Goal: Find specific page/section: Find specific page/section

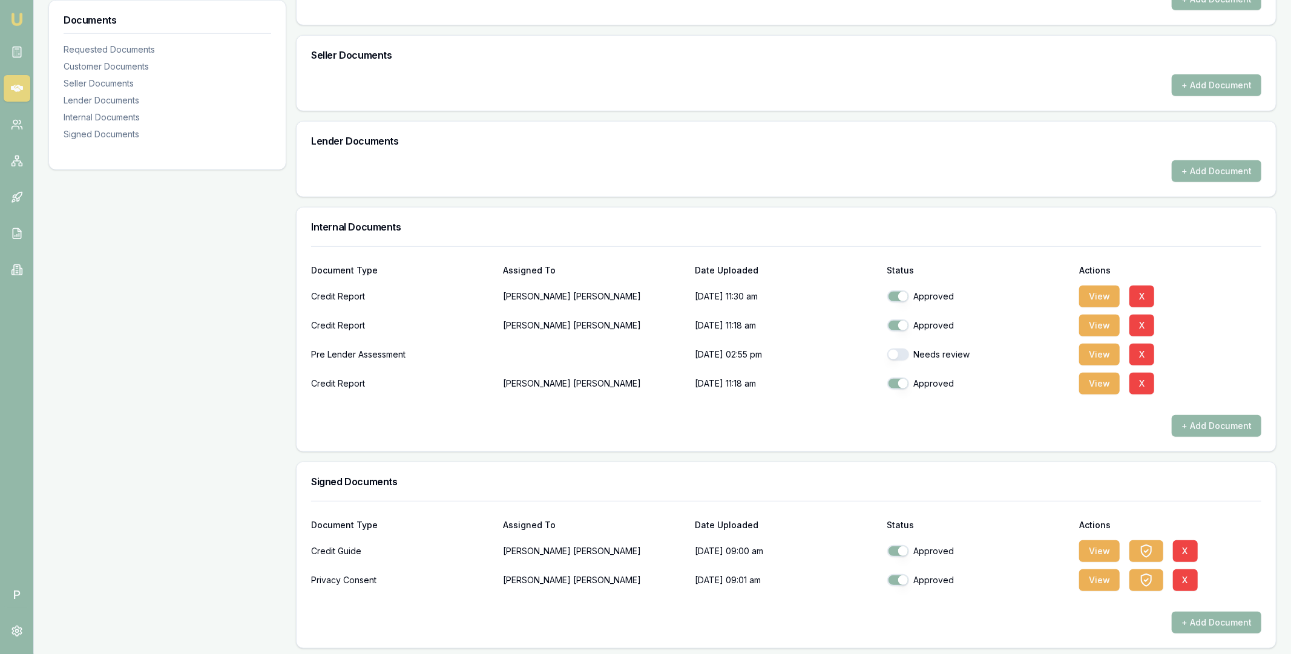
click at [11, 79] on link at bounding box center [17, 88] width 27 height 27
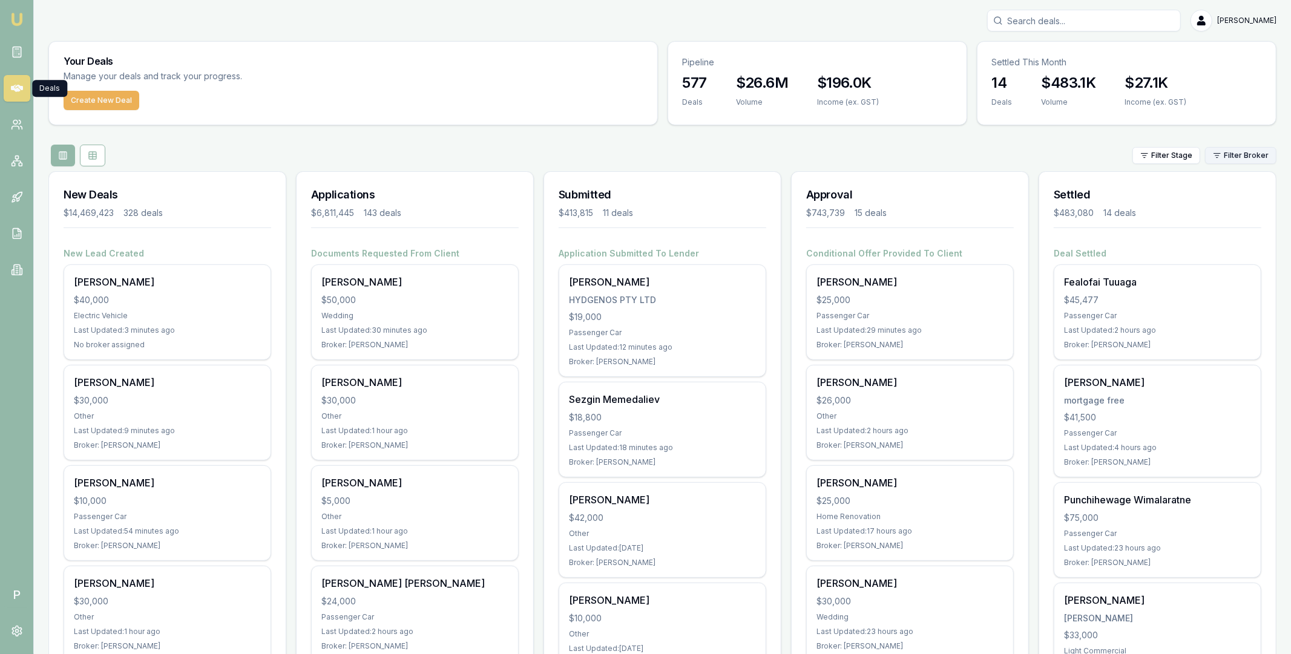
click at [1249, 158] on html "Emu Broker P [PERSON_NAME] Toggle Menu Your Deals Manage your deals and track y…" at bounding box center [645, 327] width 1291 height 654
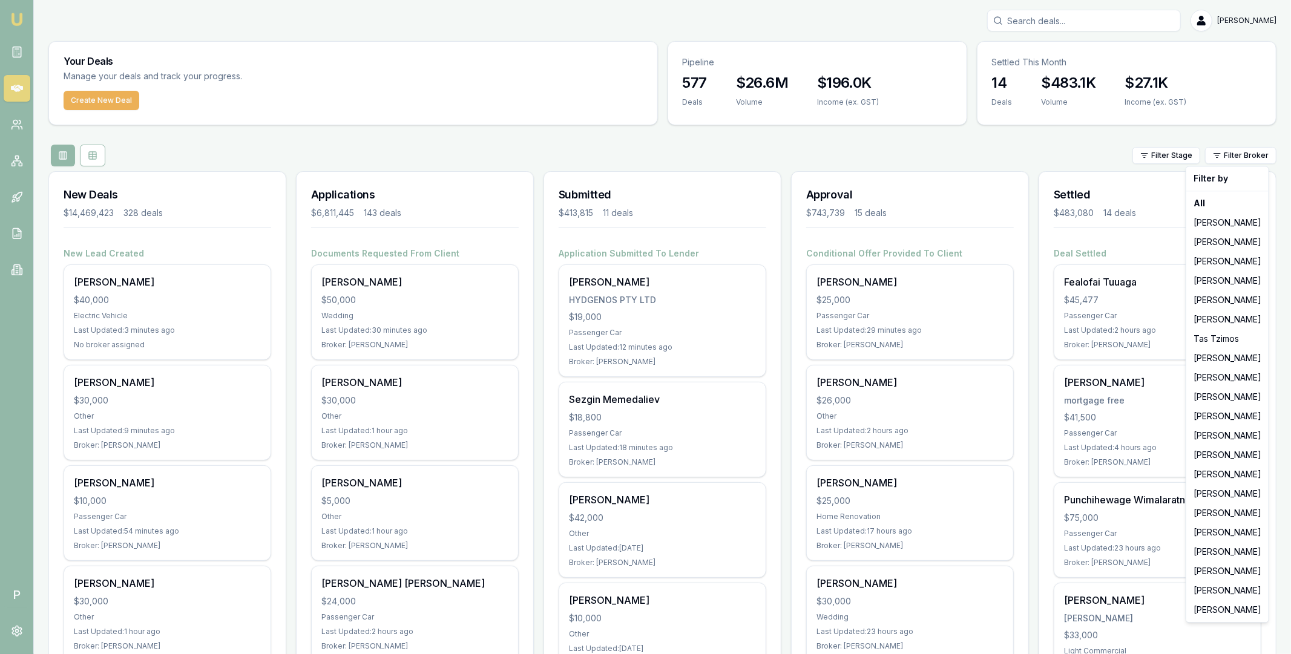
click at [79, 151] on html "Emu Broker P [PERSON_NAME] Toggle Menu Your Deals Manage your deals and track y…" at bounding box center [645, 327] width 1291 height 654
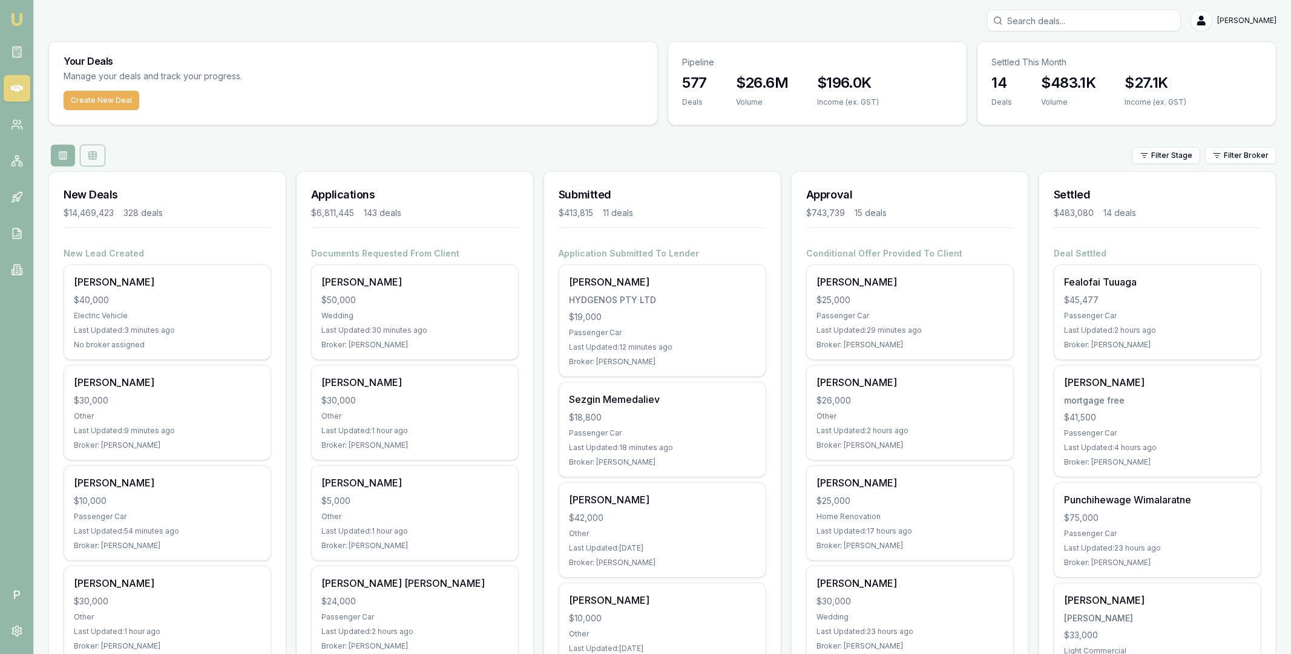
click at [94, 152] on icon at bounding box center [93, 156] width 10 height 10
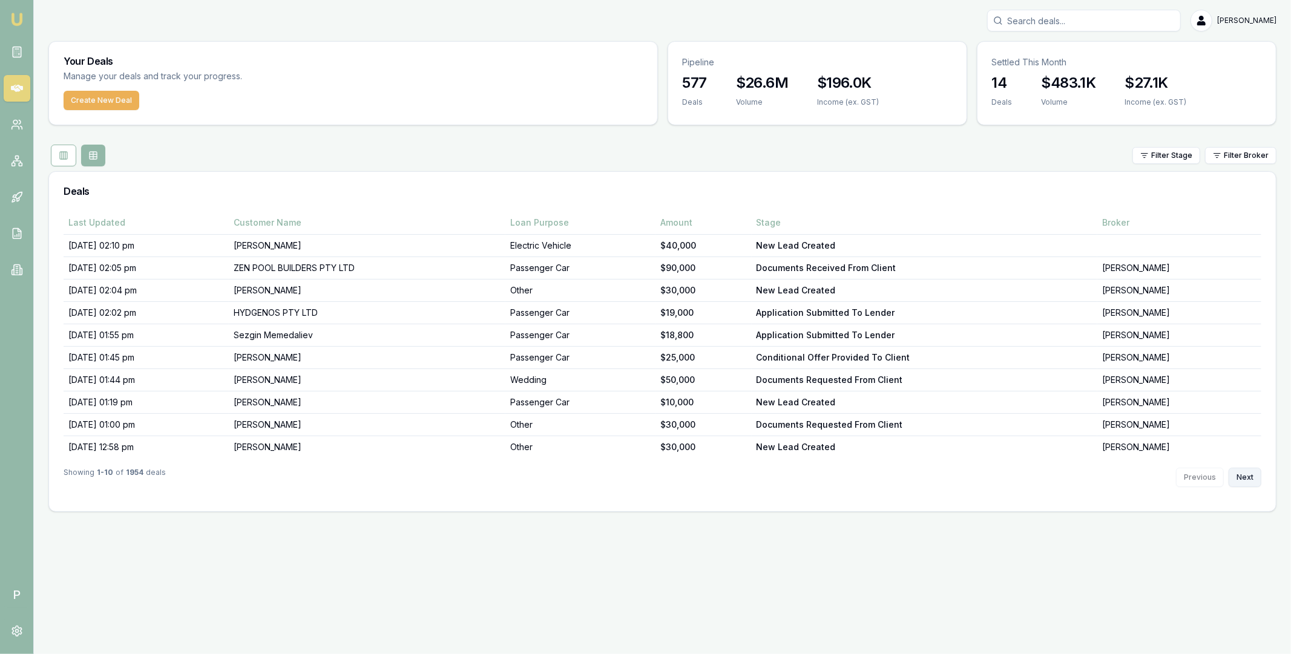
click at [1248, 479] on button "Next" at bounding box center [1244, 477] width 33 height 19
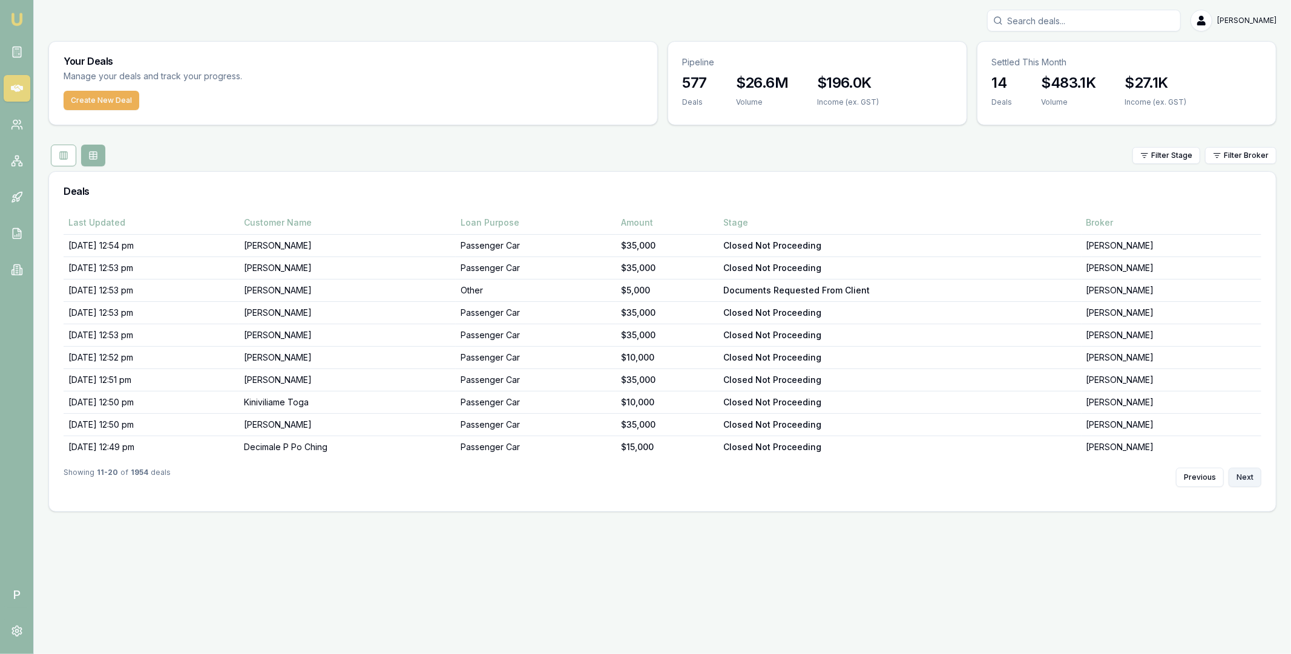
click at [1248, 479] on button "Next" at bounding box center [1244, 477] width 33 height 19
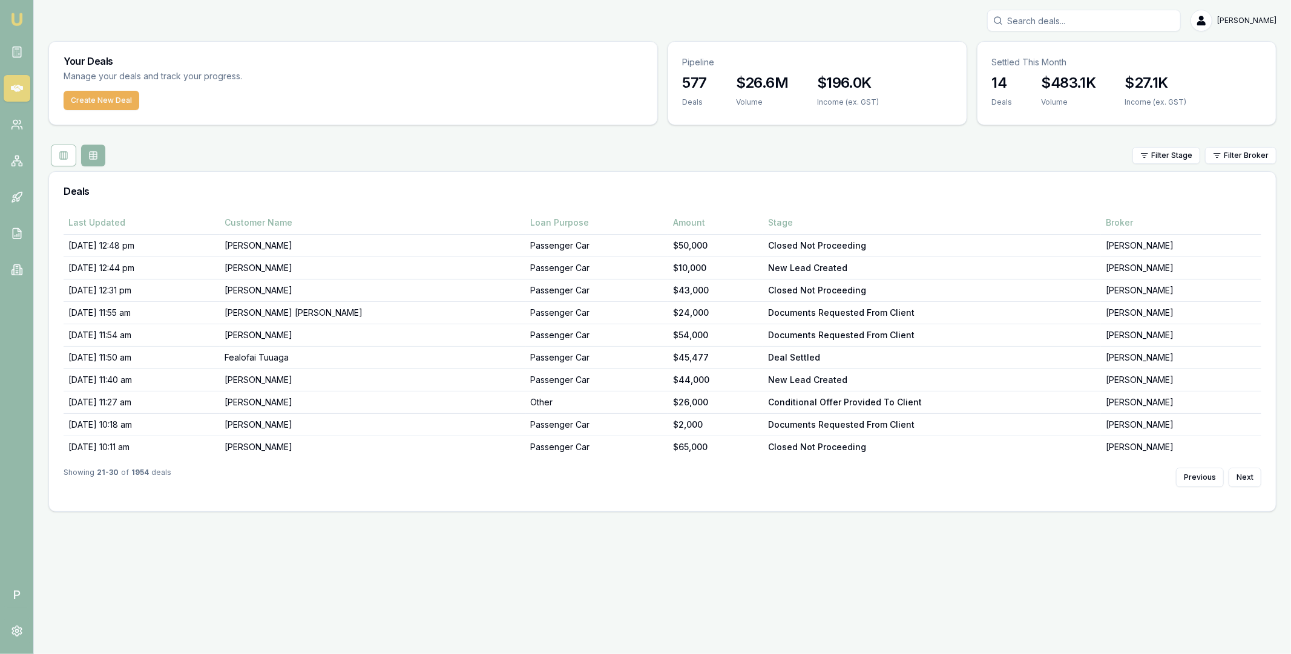
click at [1039, 21] on input "Search deals" at bounding box center [1084, 21] width 194 height 22
type input "d-px1"
click at [1072, 59] on p "0416172054" at bounding box center [1083, 65] width 183 height 12
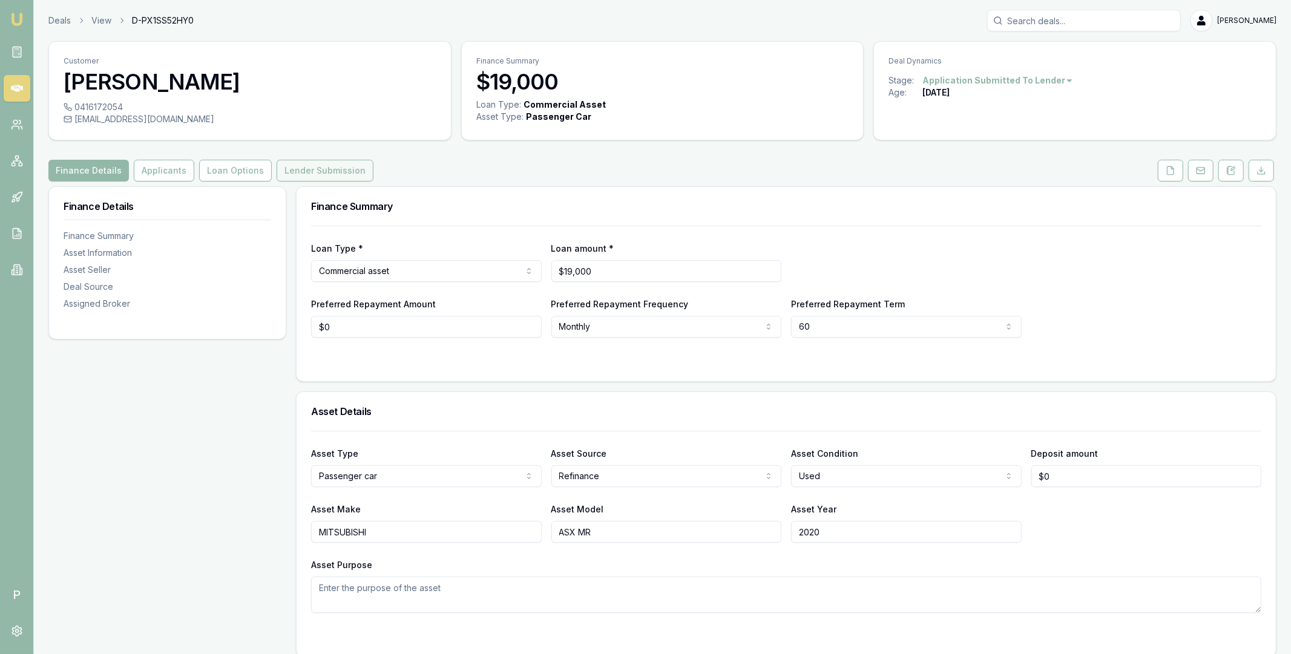
click at [290, 174] on button "Lender Submission" at bounding box center [325, 171] width 97 height 22
